Goal: Navigation & Orientation: Find specific page/section

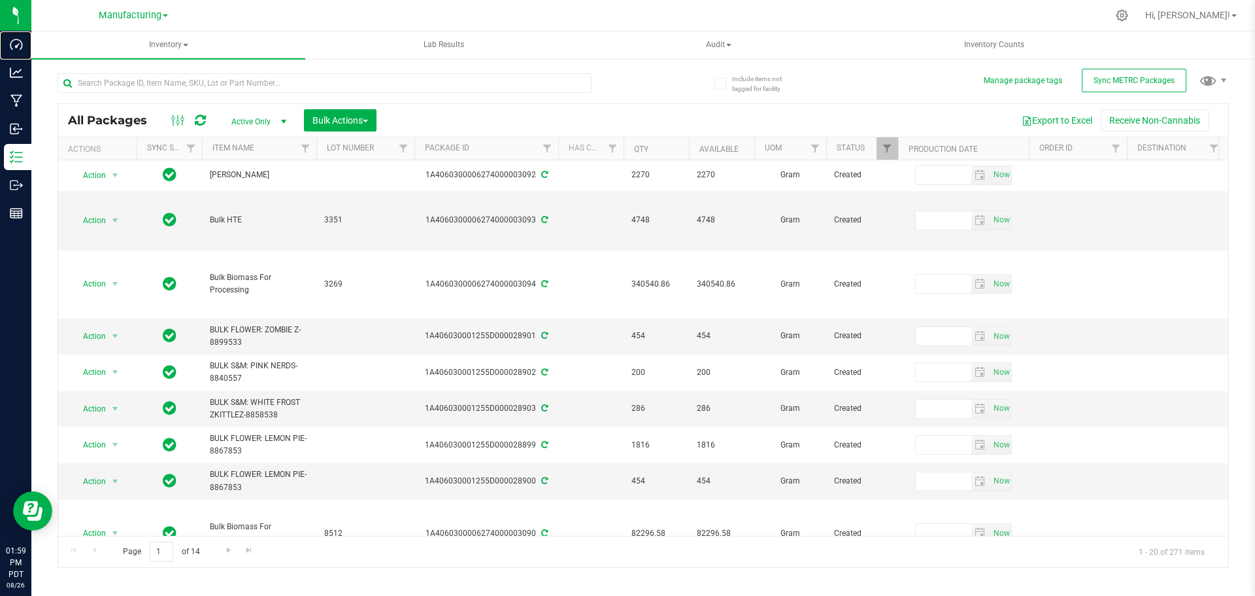
click at [0, 0] on p "Dashboard" at bounding box center [0, 0] width 0 height 0
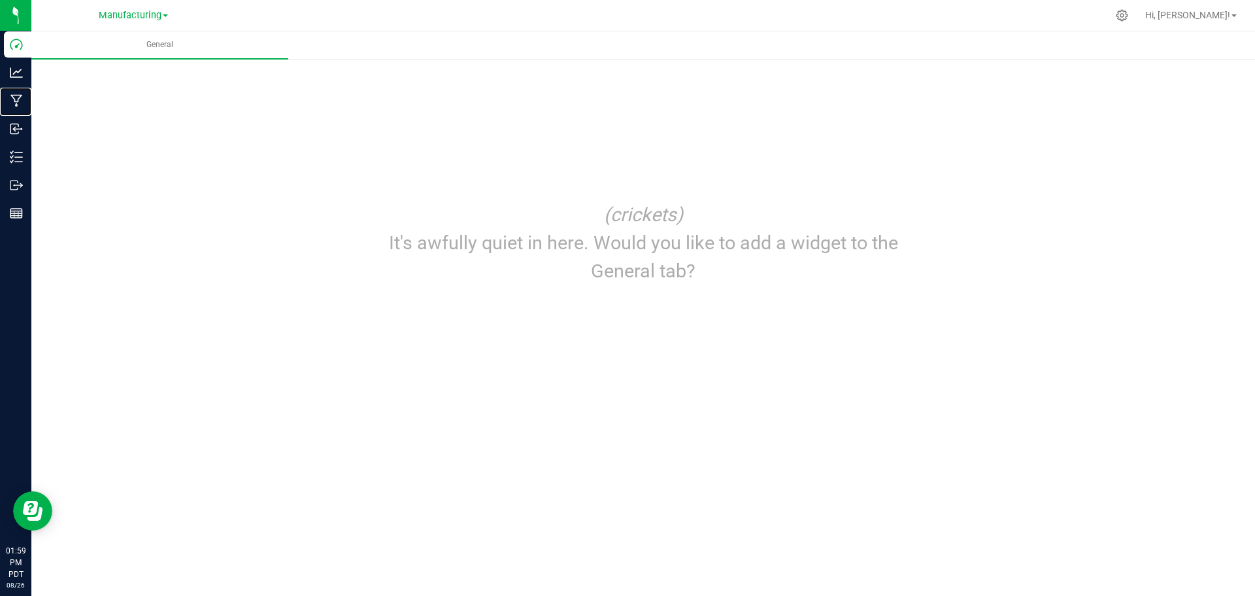
click at [22, 96] on icon at bounding box center [16, 101] width 12 height 12
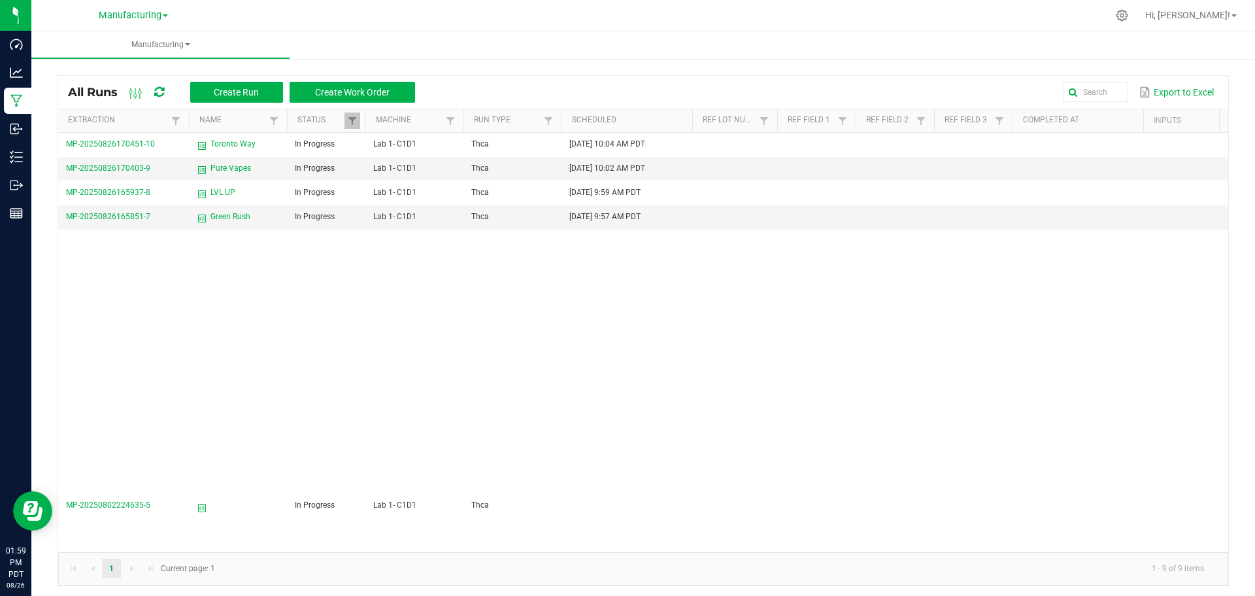
click at [1128, 16] on icon at bounding box center [1122, 15] width 12 height 12
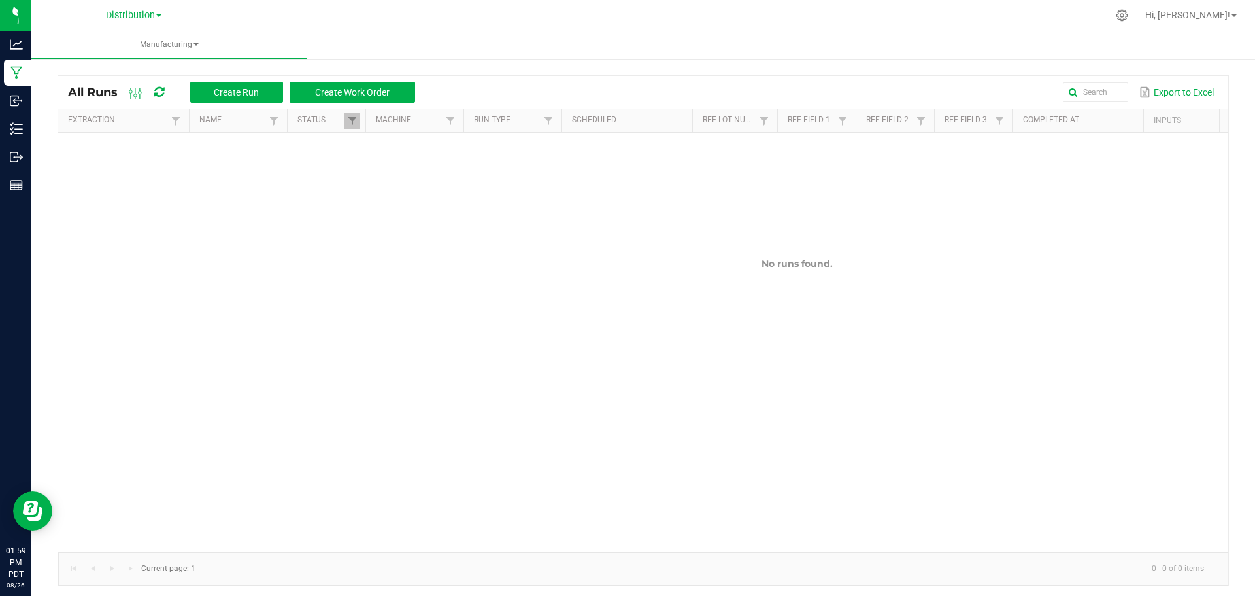
click at [1128, 14] on icon at bounding box center [1123, 16] width 12 height 12
click at [1236, 18] on link "Hi, [PERSON_NAME]!" at bounding box center [1191, 15] width 102 height 14
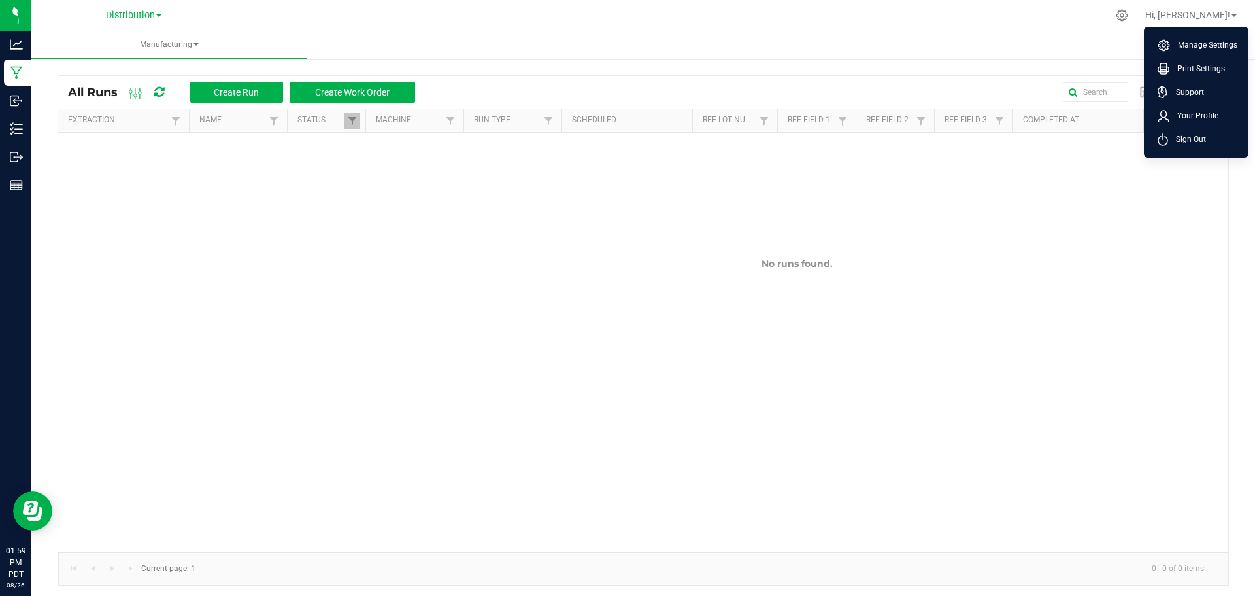
click at [1204, 43] on span "Manage Settings" at bounding box center [1203, 45] width 67 height 13
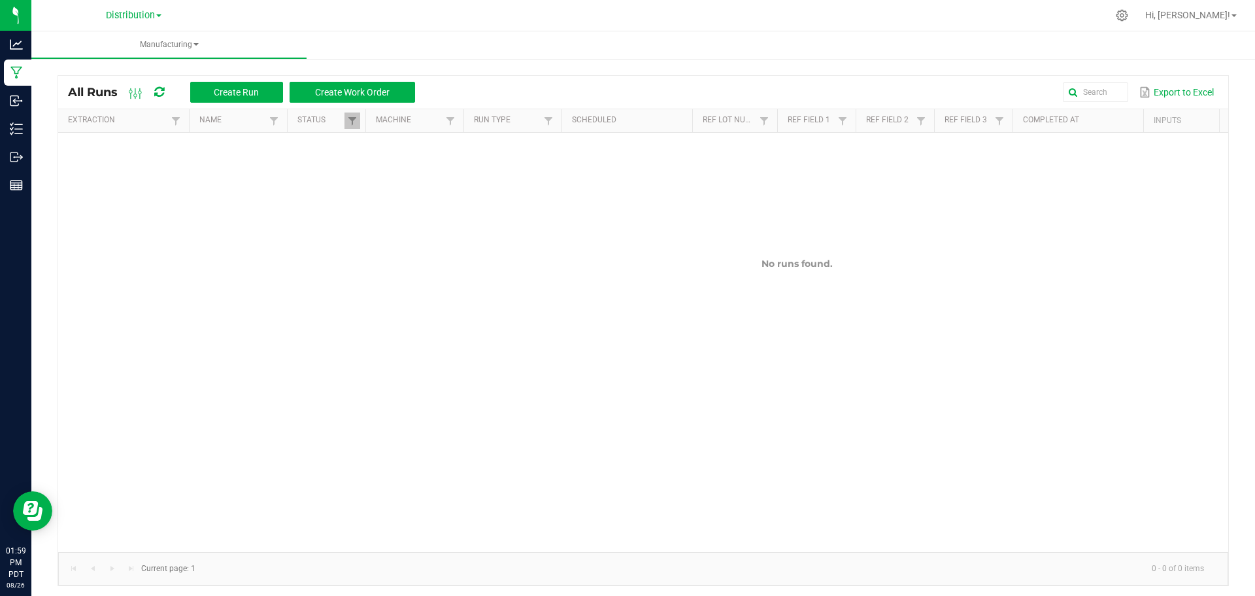
click at [1232, 16] on span at bounding box center [1234, 15] width 5 height 3
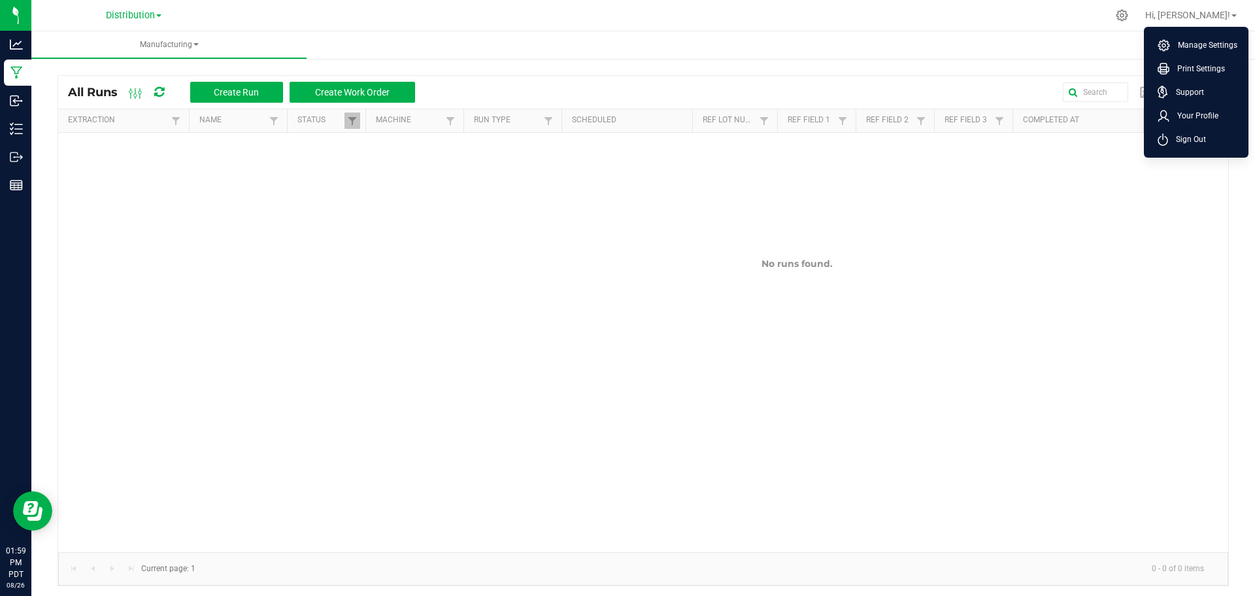
click at [1198, 46] on span "Manage Settings" at bounding box center [1203, 45] width 67 height 13
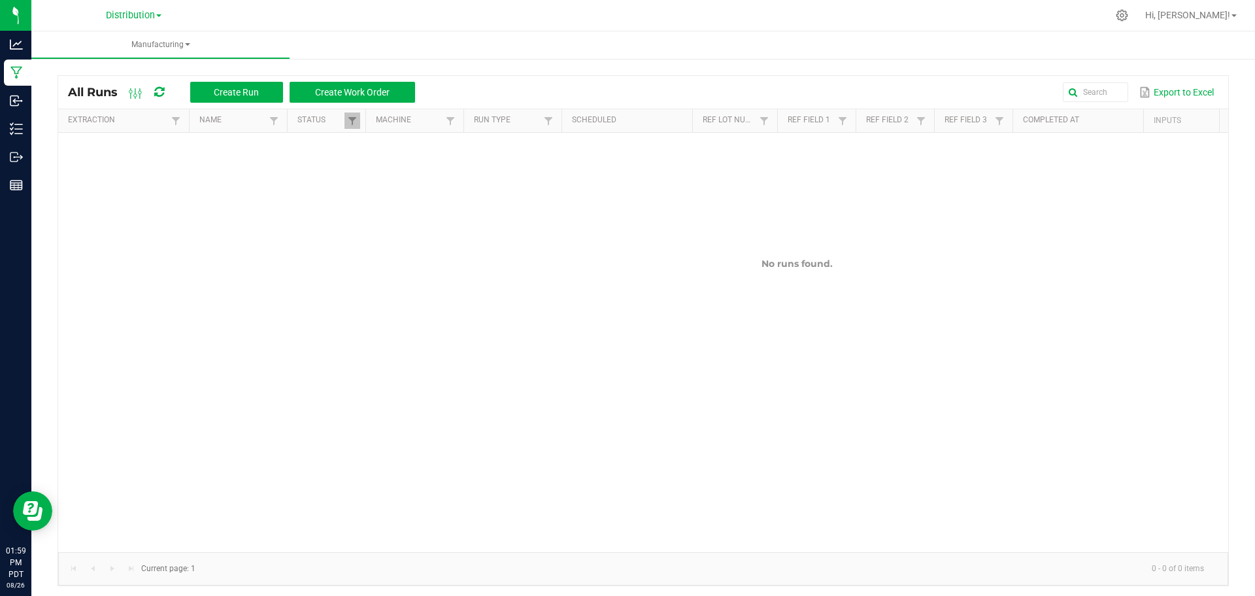
click at [1231, 13] on link "Hi, [PERSON_NAME]!" at bounding box center [1191, 15] width 102 height 14
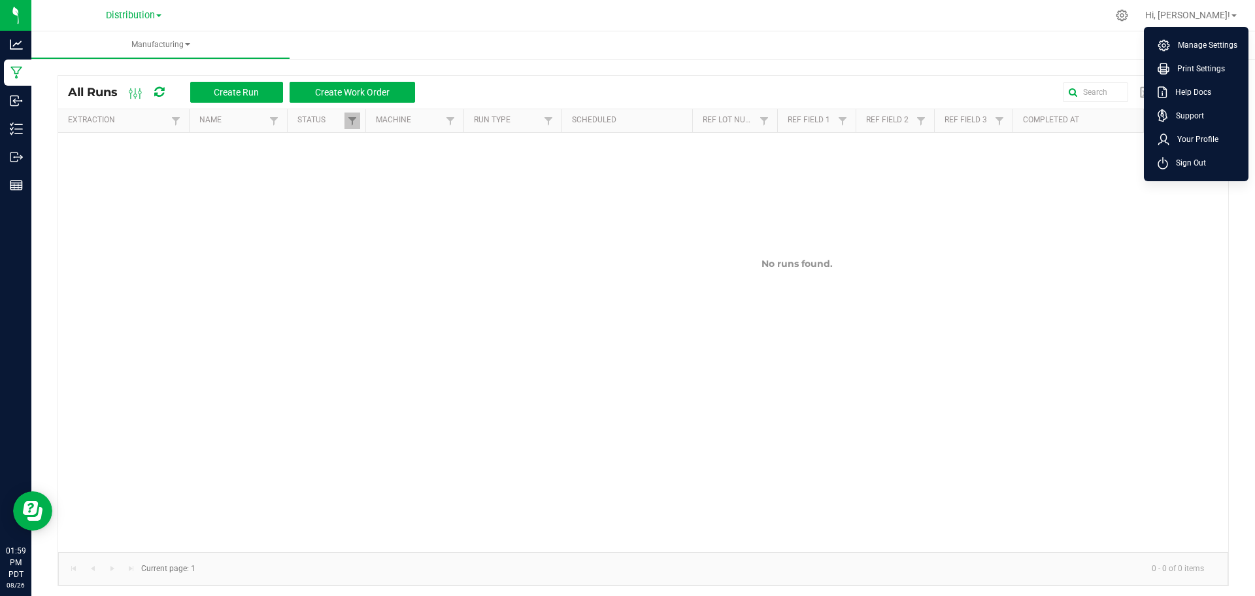
click at [1187, 46] on span "Manage Settings" at bounding box center [1203, 45] width 67 height 13
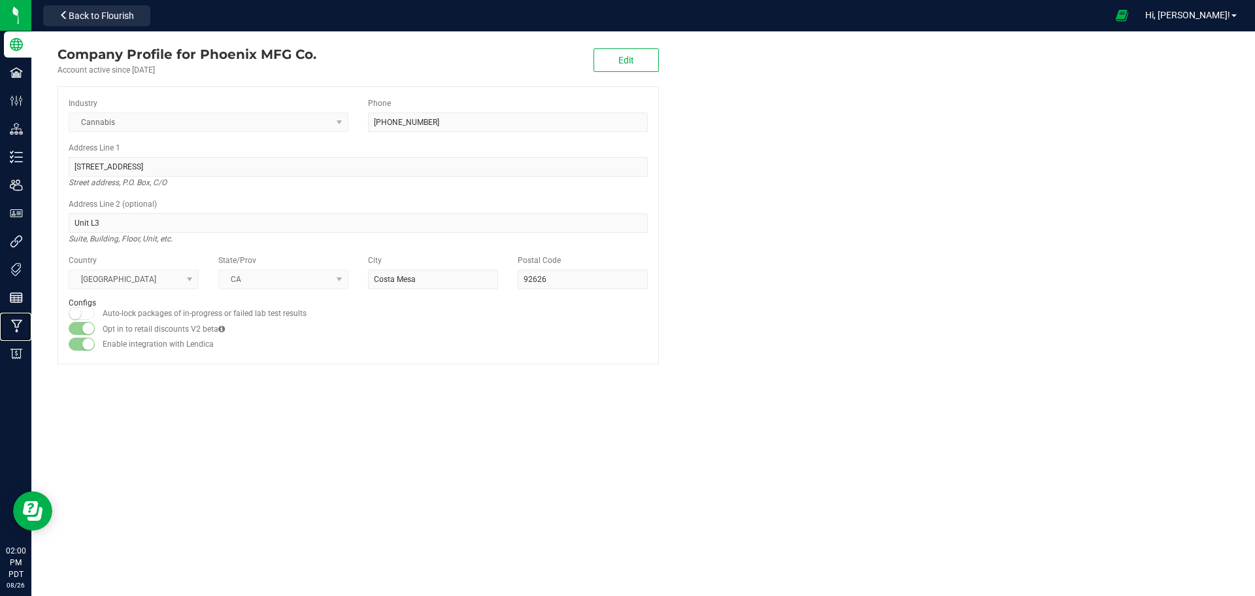
click at [0, 0] on p "Manufacturing" at bounding box center [0, 0] width 0 height 0
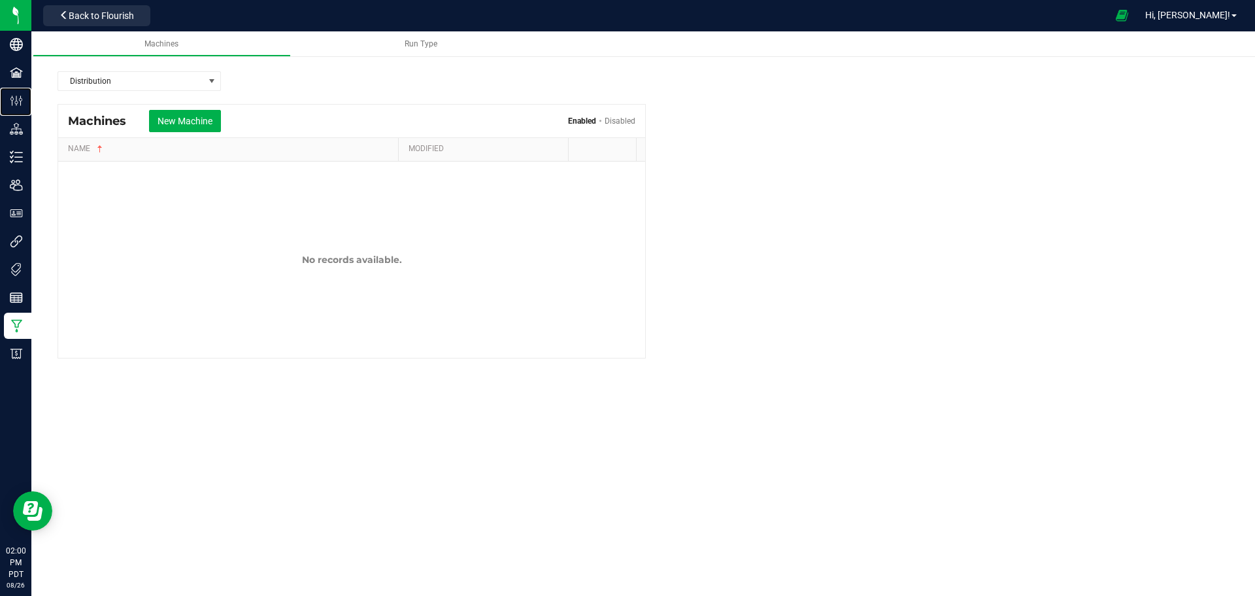
click at [0, 0] on p "Configuration" at bounding box center [0, 0] width 0 height 0
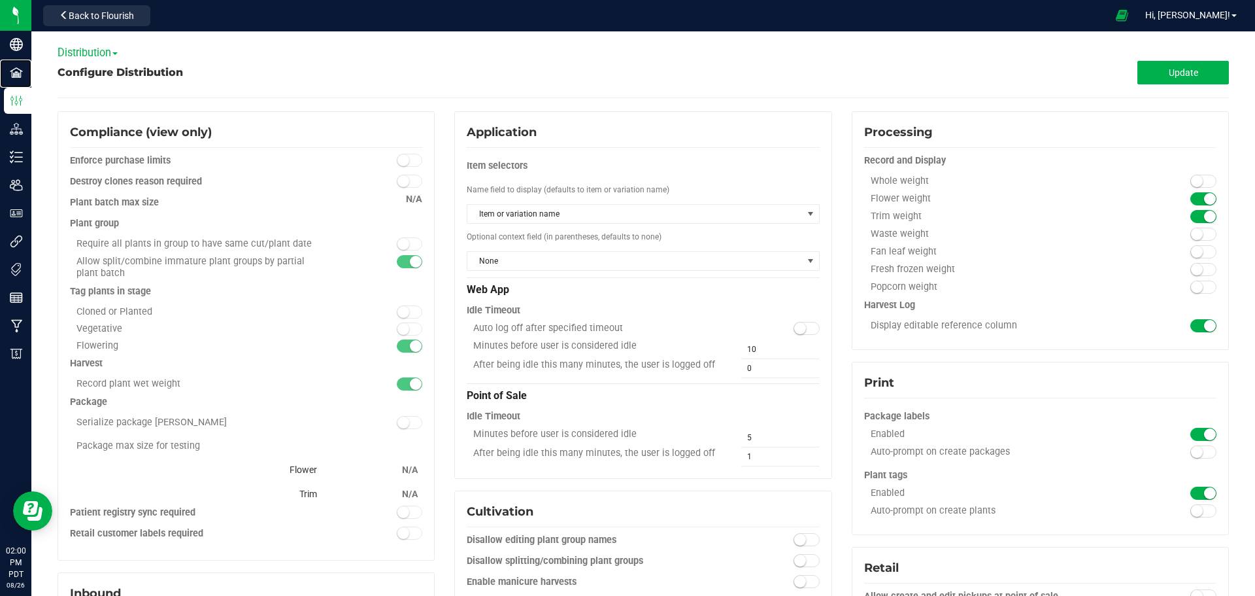
click at [31, 60] on div "Facilities" at bounding box center [17, 72] width 27 height 26
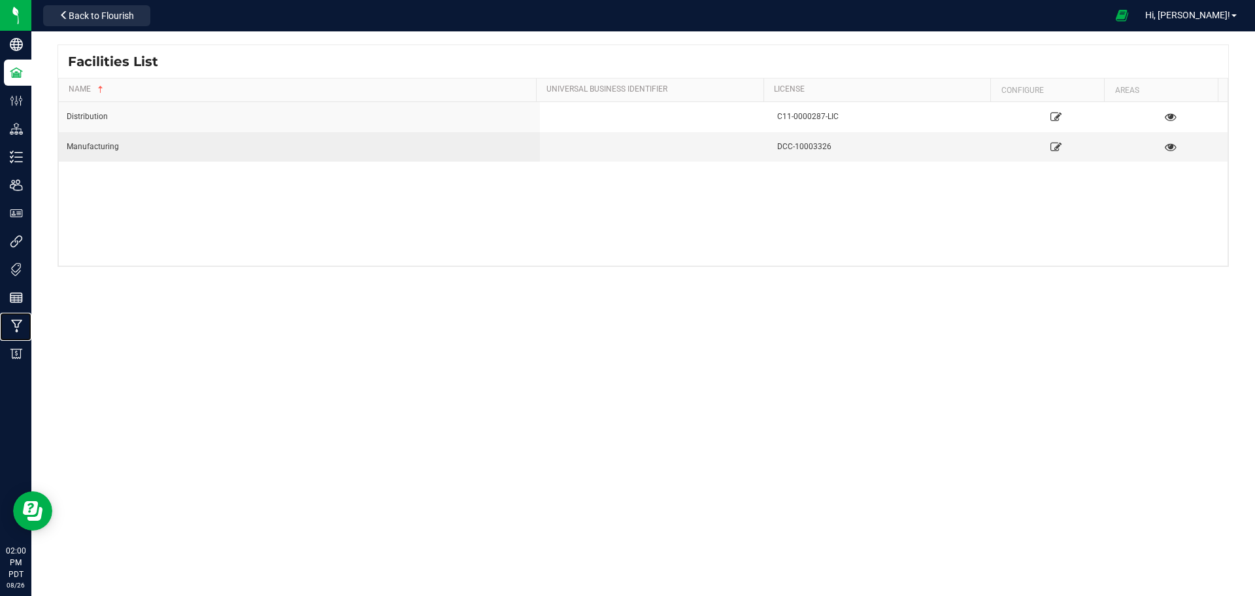
click at [0, 0] on p "Manufacturing" at bounding box center [0, 0] width 0 height 0
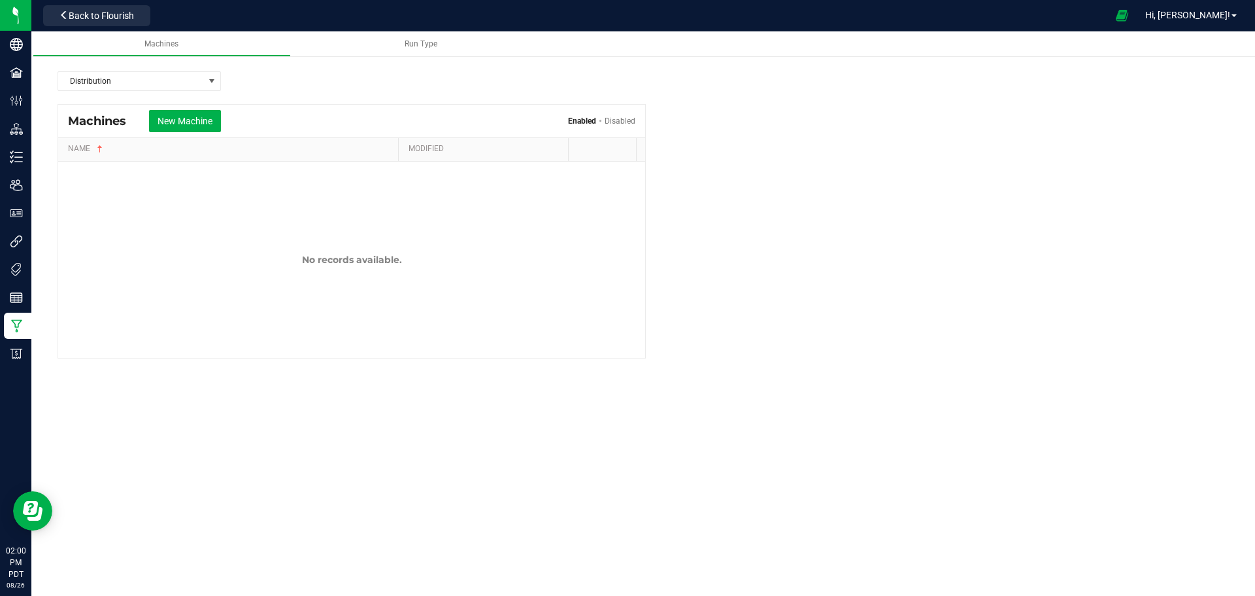
click at [98, 12] on span "Back to Flourish" at bounding box center [101, 15] width 65 height 10
